Goal: Transaction & Acquisition: Book appointment/travel/reservation

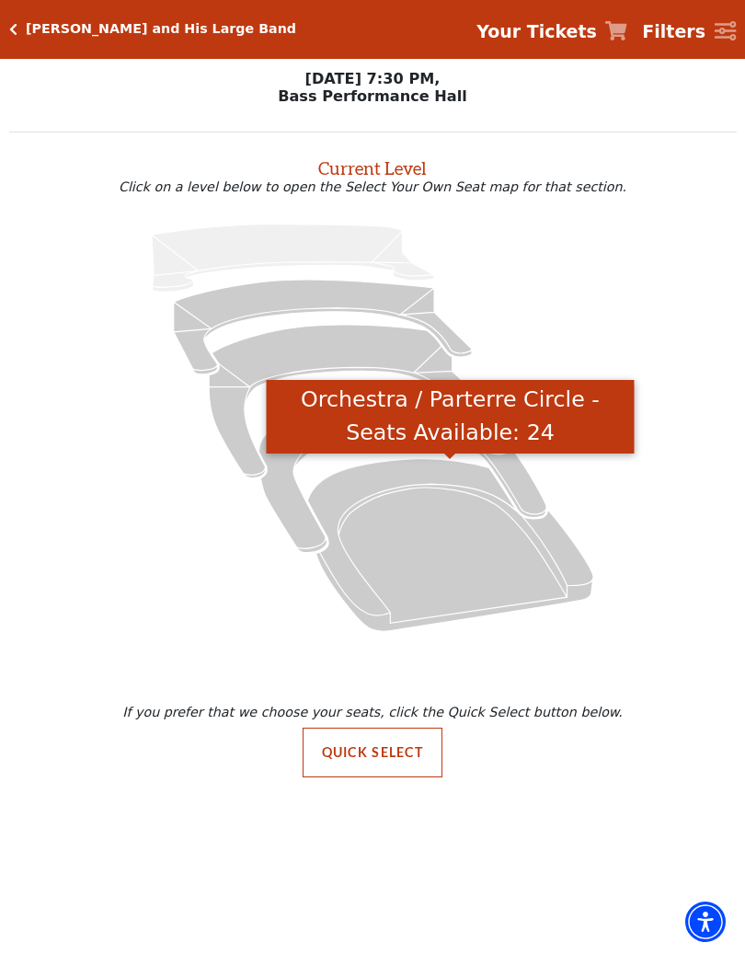
click at [578, 553] on icon "Orchestra / Parterre Circle - Seats Available: 24" at bounding box center [450, 544] width 286 height 172
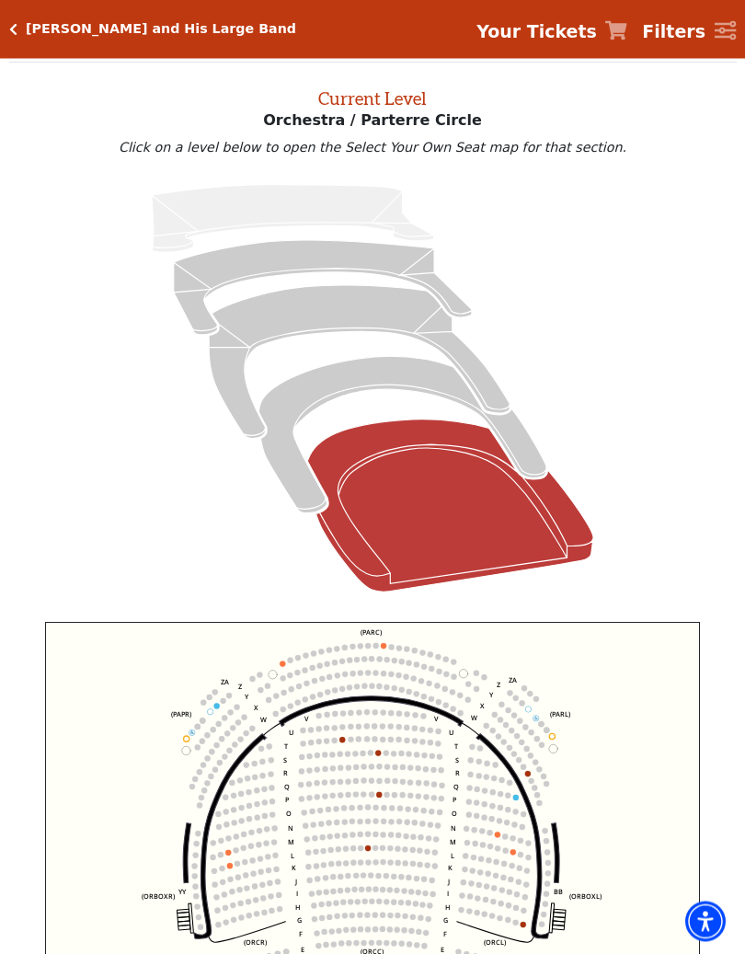
scroll to position [70, 0]
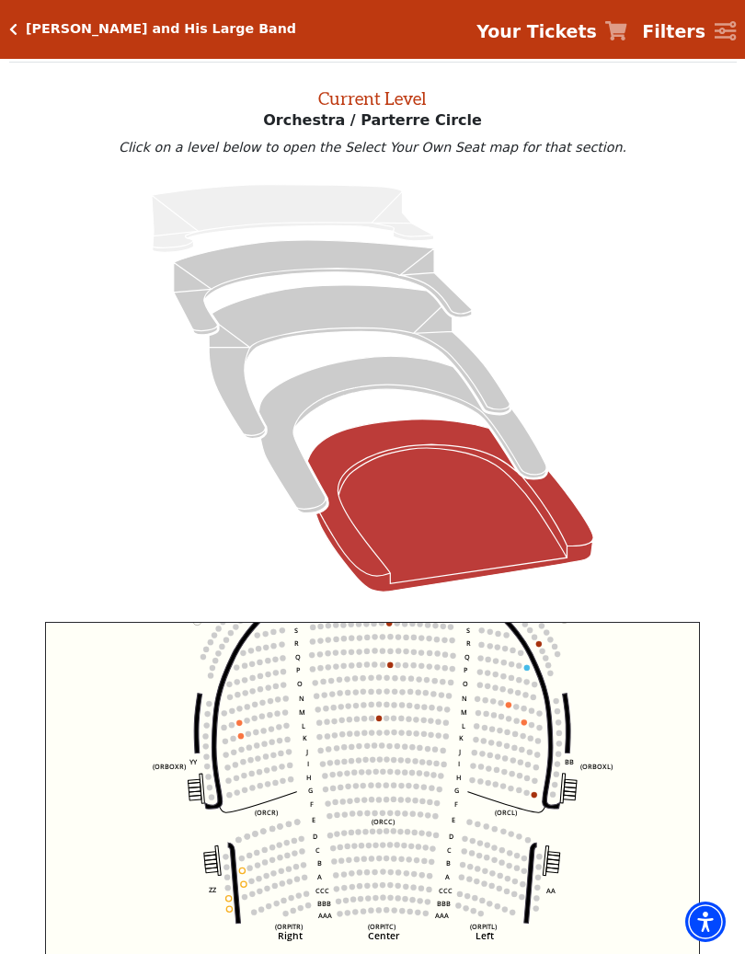
click at [538, 806] on circle at bounding box center [536, 898] width 6 height 6
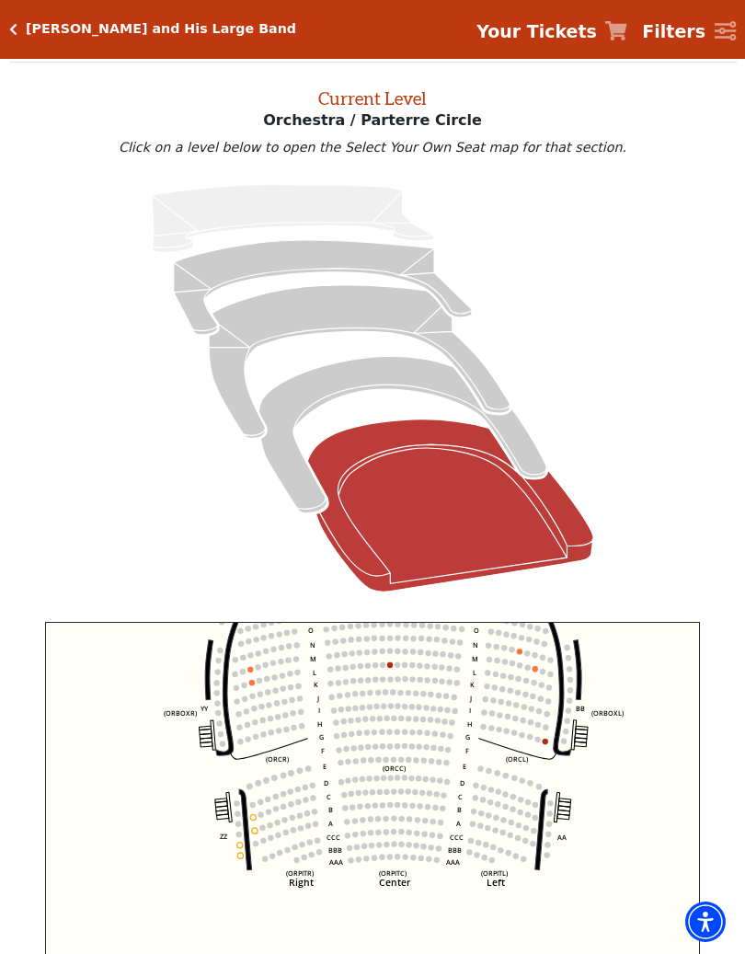
click at [241, 806] on circle at bounding box center [240, 856] width 6 height 6
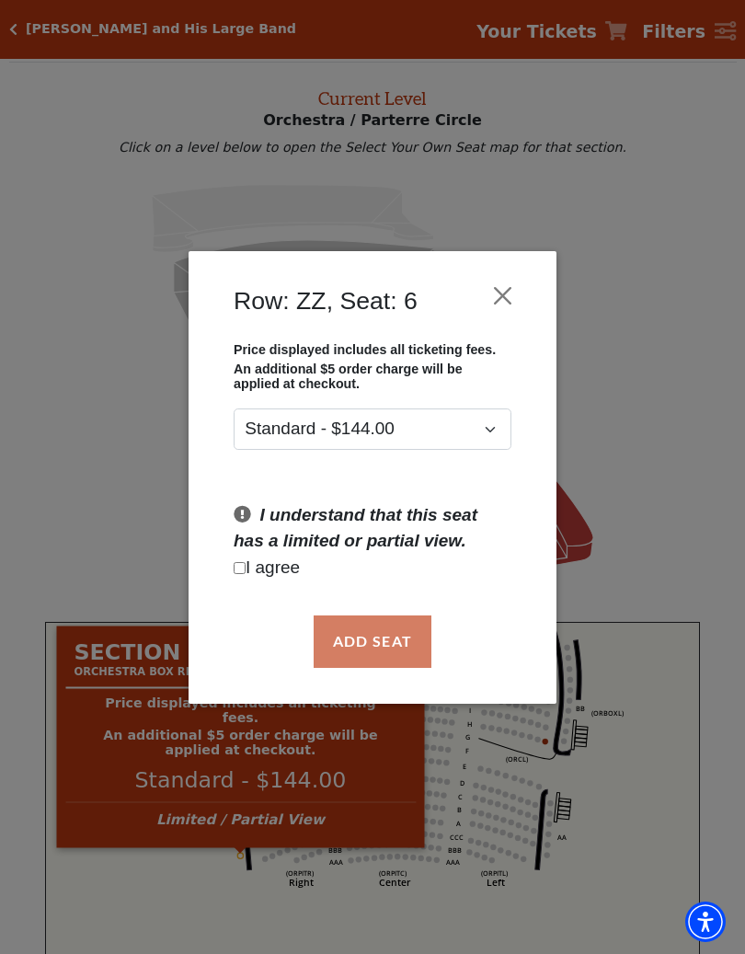
click at [498, 303] on button "Close" at bounding box center [503, 295] width 35 height 35
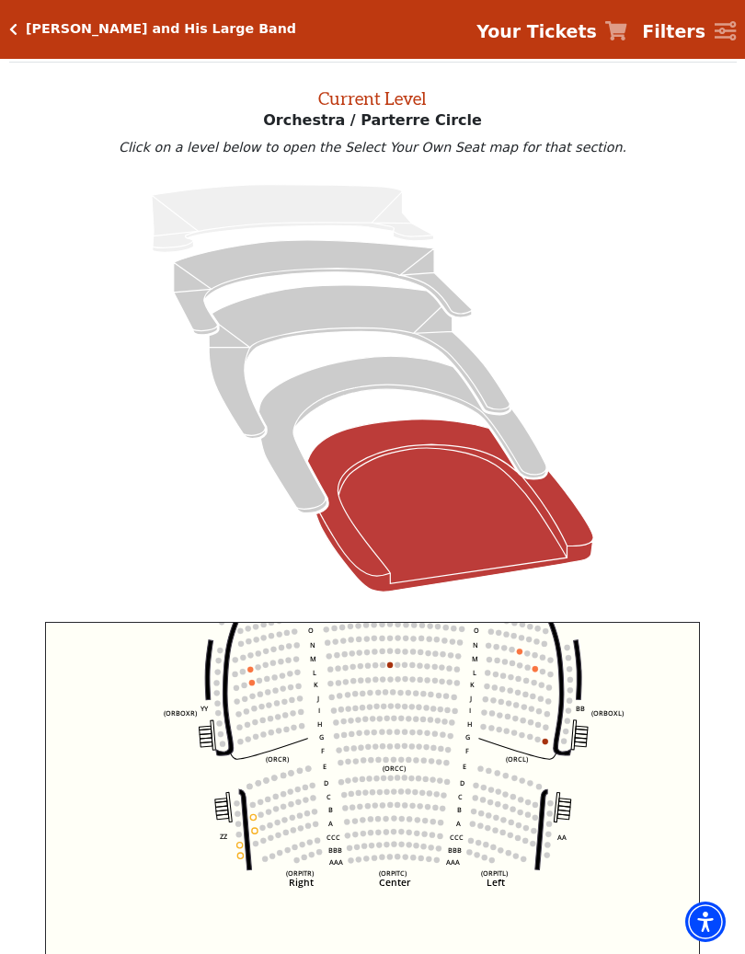
click at [536, 453] on icon "Box Tier - Seats Available: 12" at bounding box center [402, 434] width 288 height 156
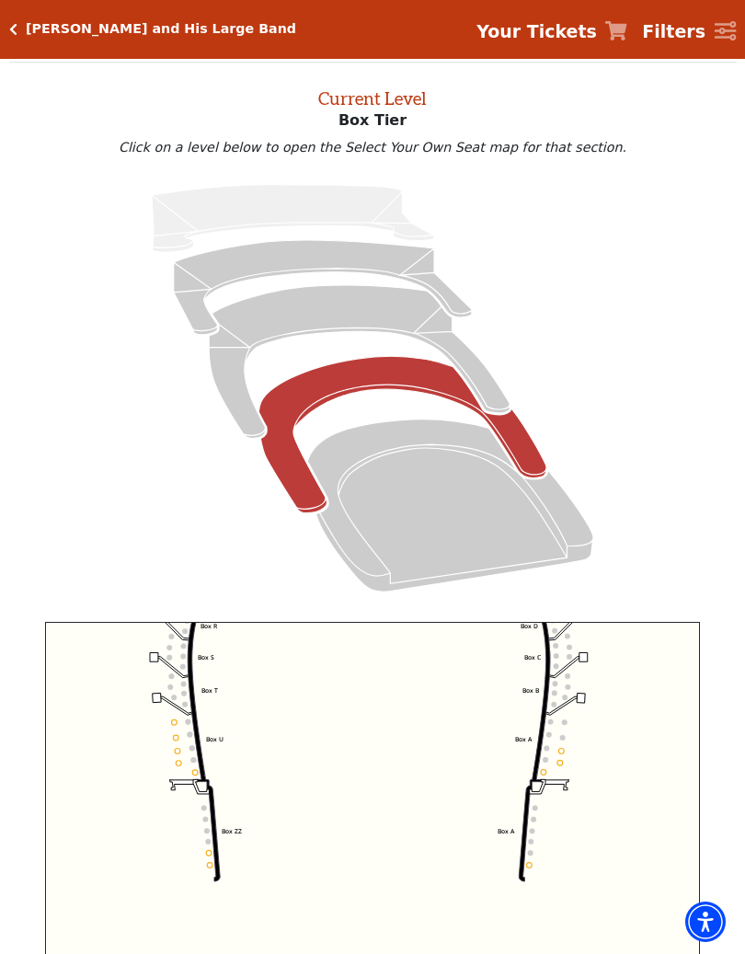
click at [561, 753] on circle at bounding box center [561, 751] width 6 height 6
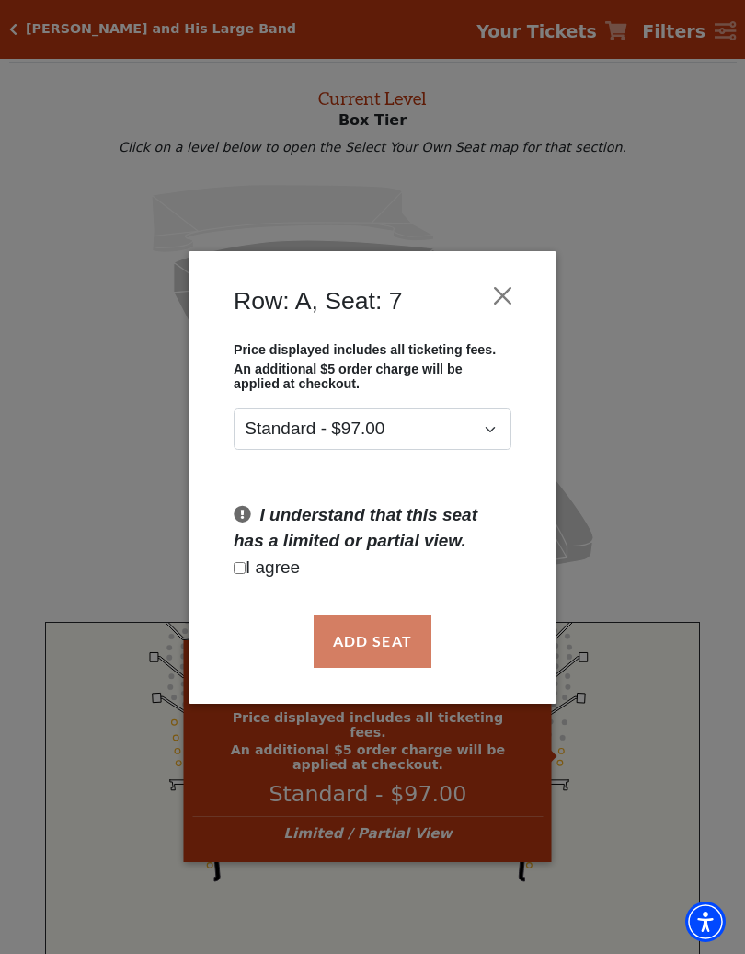
click at [500, 278] on button "Close" at bounding box center [503, 295] width 35 height 35
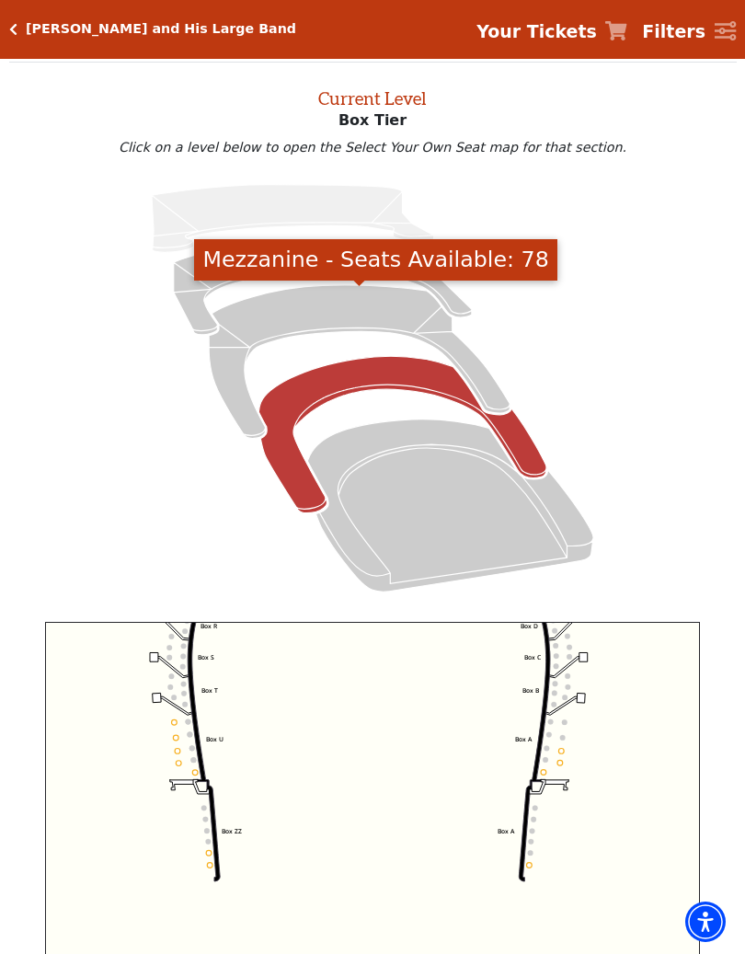
click at [496, 399] on icon "Mezzanine - Seats Available: 78" at bounding box center [359, 361] width 301 height 153
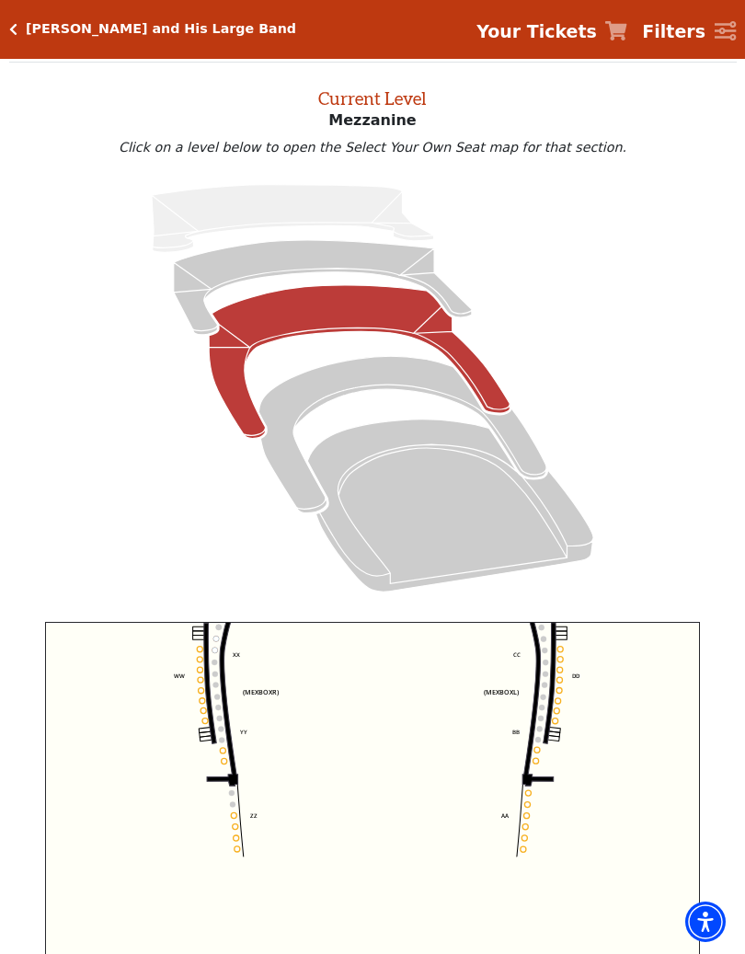
click at [549, 757] on icon "Center (MEZC) Right (MEZR) Left (MEZL) (MEXBOXR) (MEXBOXL) XX WW CC DD YY BB ZZ…" at bounding box center [372, 850] width 655 height 456
click at [549, 759] on icon "Center (MEZC) Right (MEZR) Left (MEZL) (MEXBOXR) (MEXBOXL) XX WW CC DD YY BB ZZ…" at bounding box center [372, 850] width 655 height 456
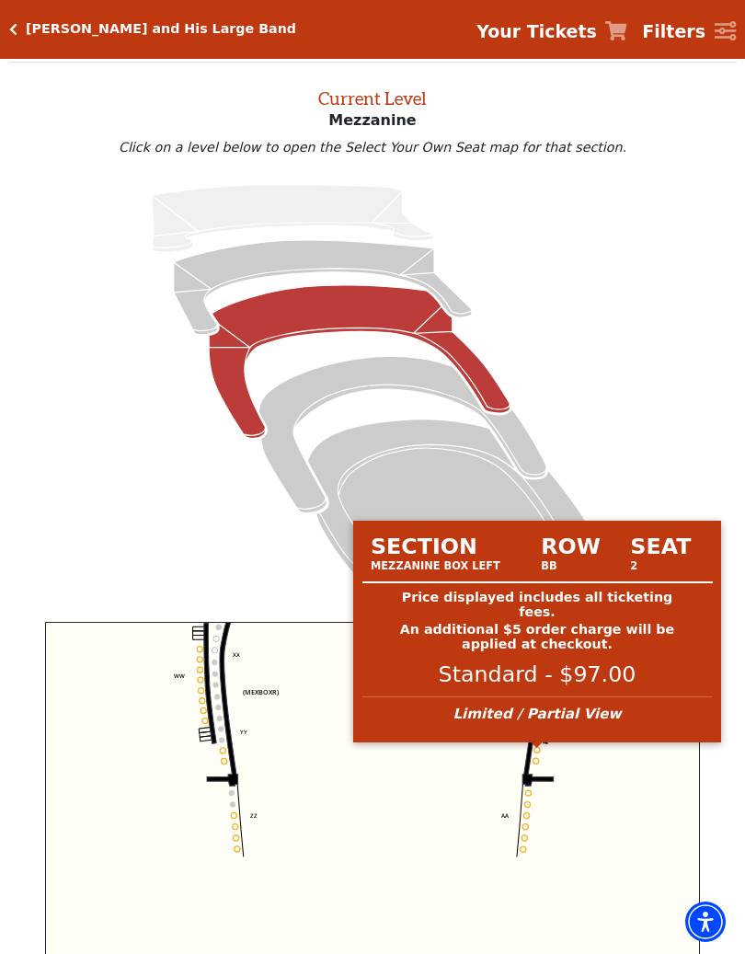
click at [536, 752] on circle at bounding box center [537, 750] width 6 height 6
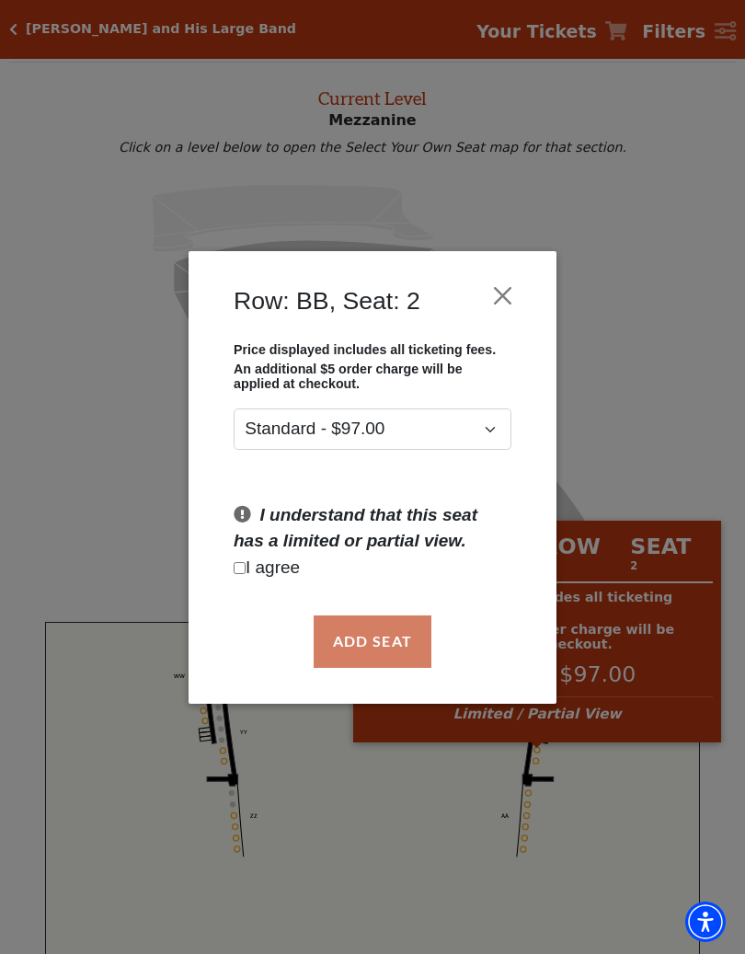
click at [544, 305] on div "Row: BB, Seat: 2 Price displayed includes all ticketing fees. An additional $5 …" at bounding box center [373, 477] width 368 height 453
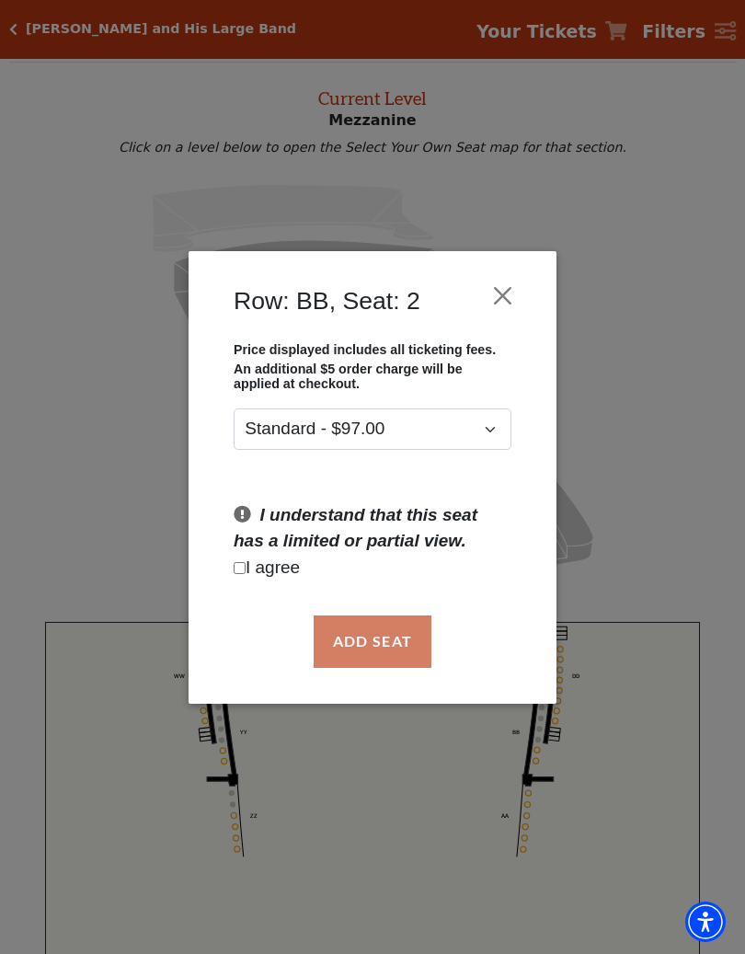
click at [517, 292] on button "Close" at bounding box center [503, 295] width 35 height 35
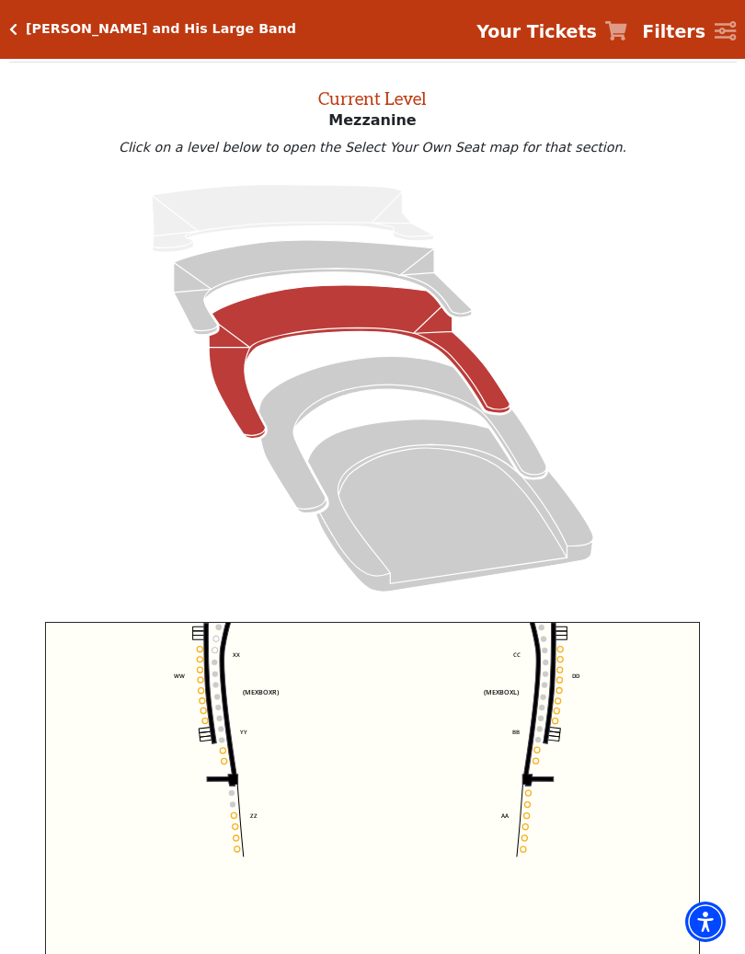
click at [26, 42] on div "[PERSON_NAME] and His Large Band Your Tickets Filters" at bounding box center [372, 29] width 745 height 59
click at [17, 14] on div "[PERSON_NAME] and His Large Band Your Tickets Filters" at bounding box center [372, 29] width 745 height 59
click at [28, 34] on h5 "[PERSON_NAME] and His Large Band" at bounding box center [161, 29] width 270 height 16
click at [30, 22] on h5 "[PERSON_NAME] and His Large Band" at bounding box center [161, 29] width 270 height 16
click at [15, 35] on icon "Click here to go back to filters" at bounding box center [13, 29] width 8 height 13
